Goal: Information Seeking & Learning: Find specific fact

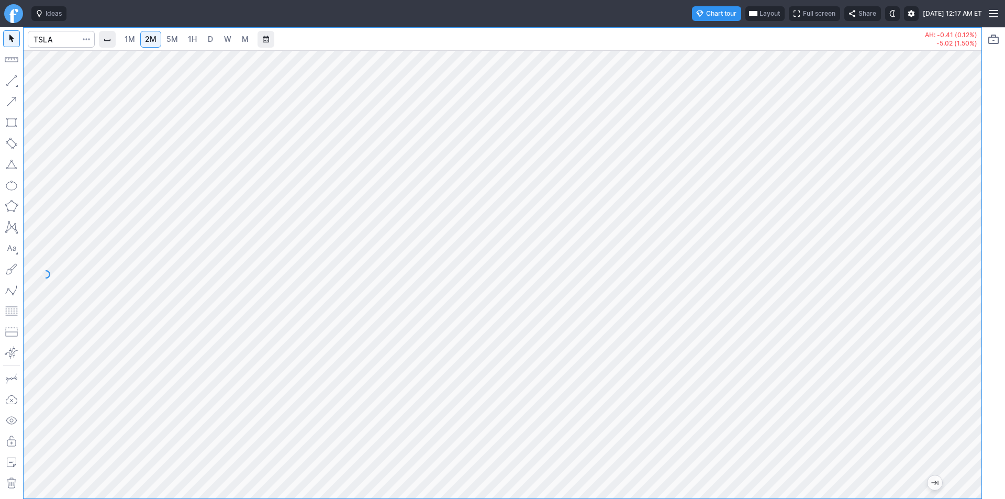
drag, startPoint x: 966, startPoint y: 312, endPoint x: 968, endPoint y: 268, distance: 43.5
click at [968, 268] on div at bounding box center [970, 272] width 22 height 422
click at [975, 365] on div at bounding box center [970, 272] width 22 height 422
drag, startPoint x: 968, startPoint y: 395, endPoint x: 965, endPoint y: 293, distance: 102.1
click at [968, 292] on div at bounding box center [970, 272] width 22 height 422
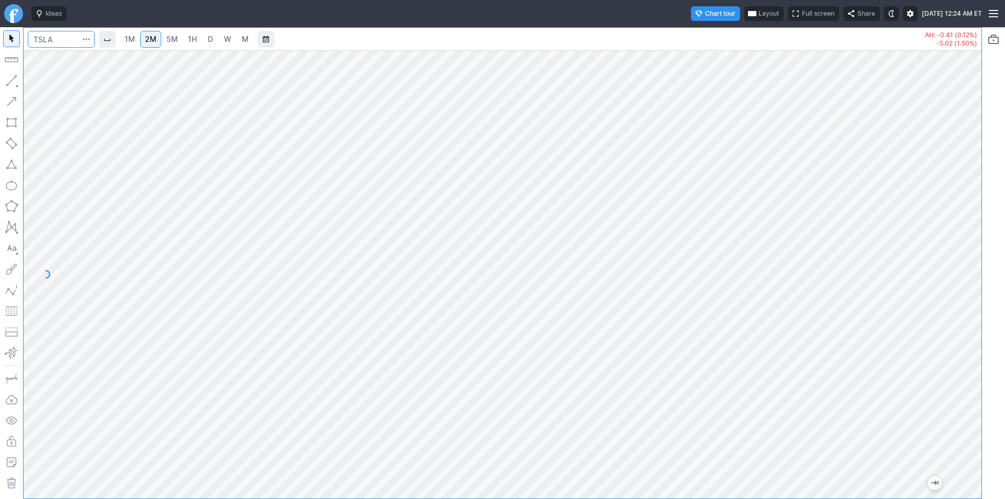
click at [57, 38] on input "Search" at bounding box center [61, 39] width 67 height 17
type input "tem"
click at [210, 40] on span "D" at bounding box center [210, 39] width 5 height 9
drag, startPoint x: 976, startPoint y: 333, endPoint x: 962, endPoint y: 345, distance: 19.0
click at [971, 348] on div at bounding box center [970, 272] width 22 height 422
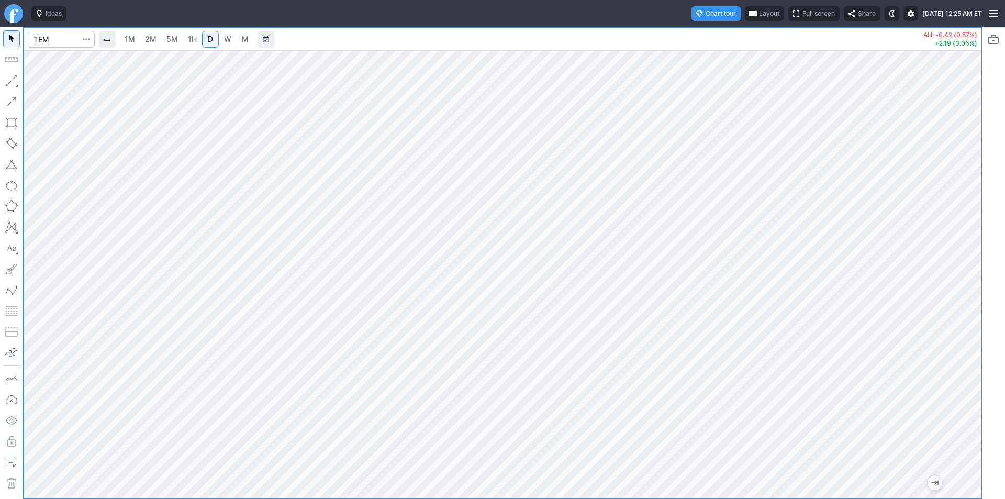
drag, startPoint x: 969, startPoint y: 423, endPoint x: 966, endPoint y: 377, distance: 45.6
click at [966, 377] on div at bounding box center [970, 272] width 22 height 422
drag, startPoint x: 973, startPoint y: 364, endPoint x: 973, endPoint y: 341, distance: 23.0
click at [973, 341] on div at bounding box center [970, 272] width 22 height 422
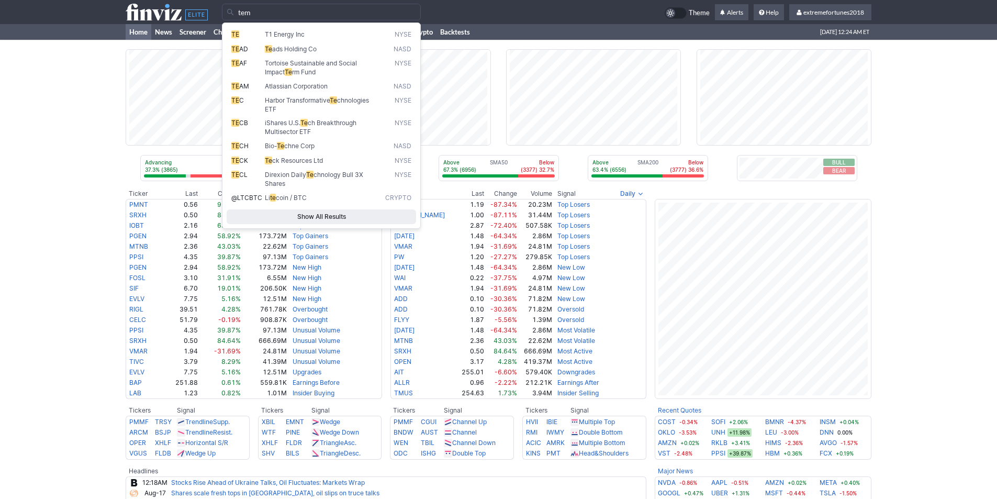
type input "tem"
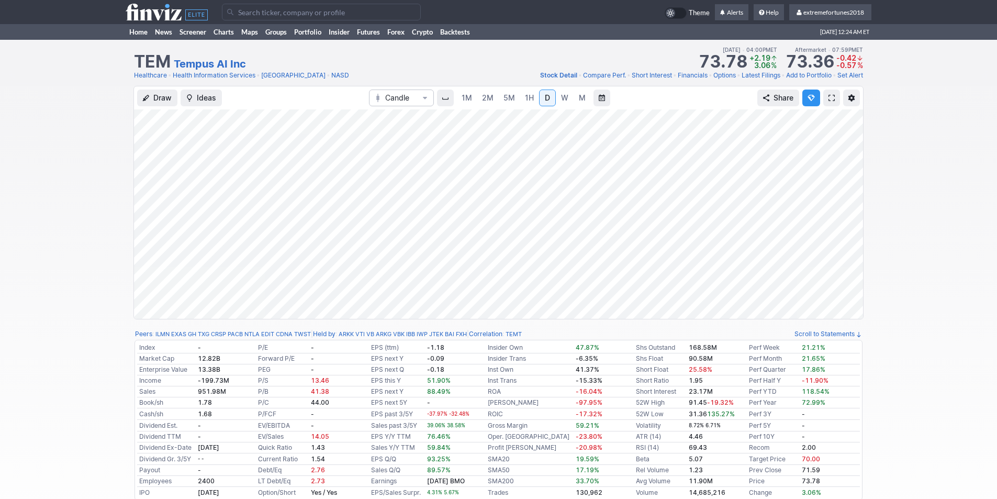
drag, startPoint x: 857, startPoint y: 227, endPoint x: 856, endPoint y: 210, distance: 16.8
click at [856, 210] on div at bounding box center [852, 211] width 22 height 183
drag, startPoint x: 851, startPoint y: 249, endPoint x: 847, endPoint y: 245, distance: 5.9
click at [847, 245] on div at bounding box center [852, 211] width 22 height 183
